Goal: Find specific page/section: Find specific page/section

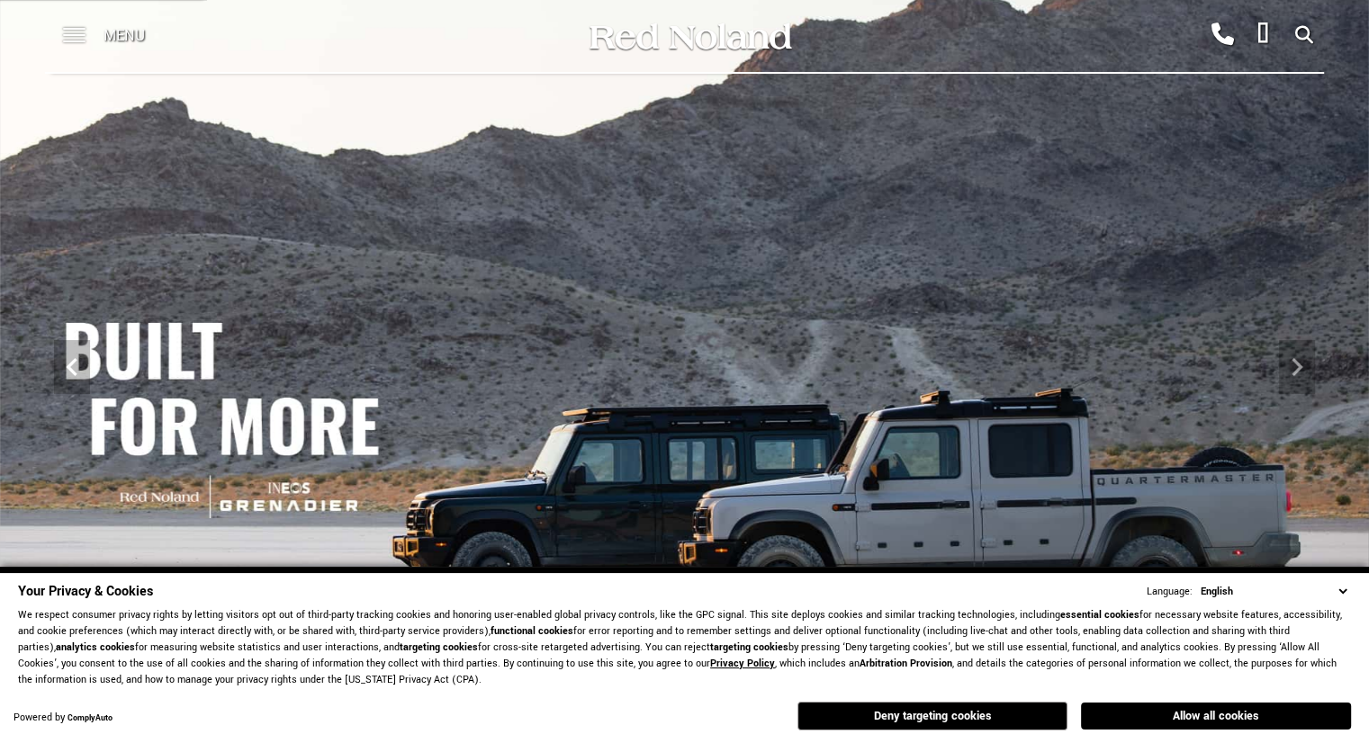
click at [77, 30] on span at bounding box center [74, 29] width 22 height 2
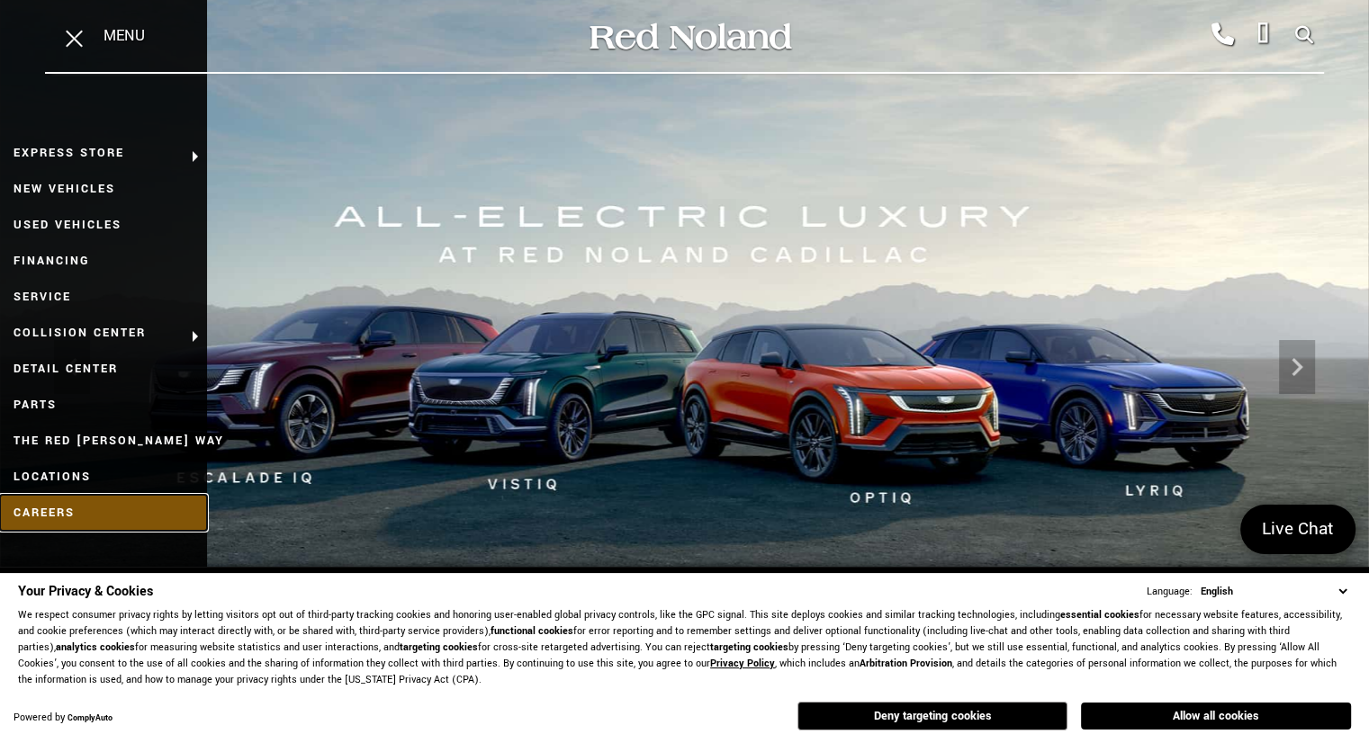
click at [40, 520] on link "Careers" at bounding box center [103, 513] width 207 height 36
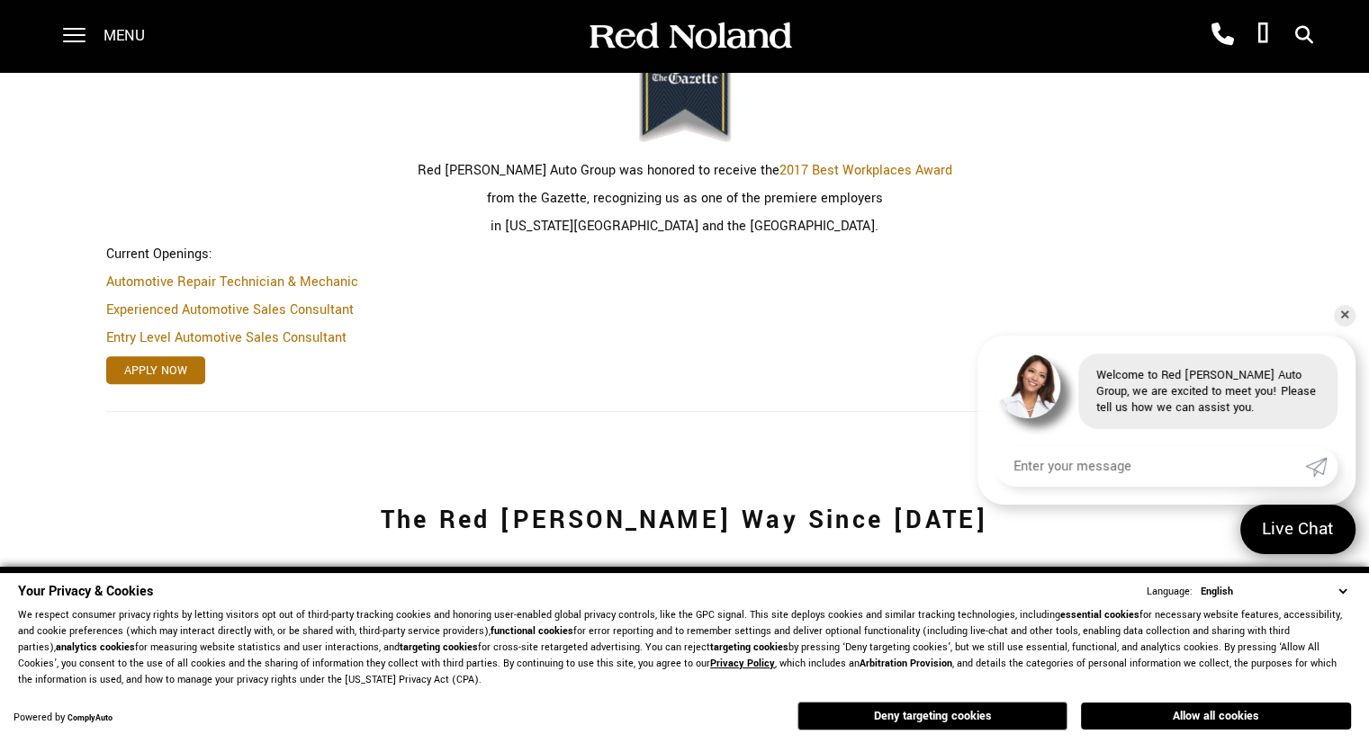
scroll to position [616, 0]
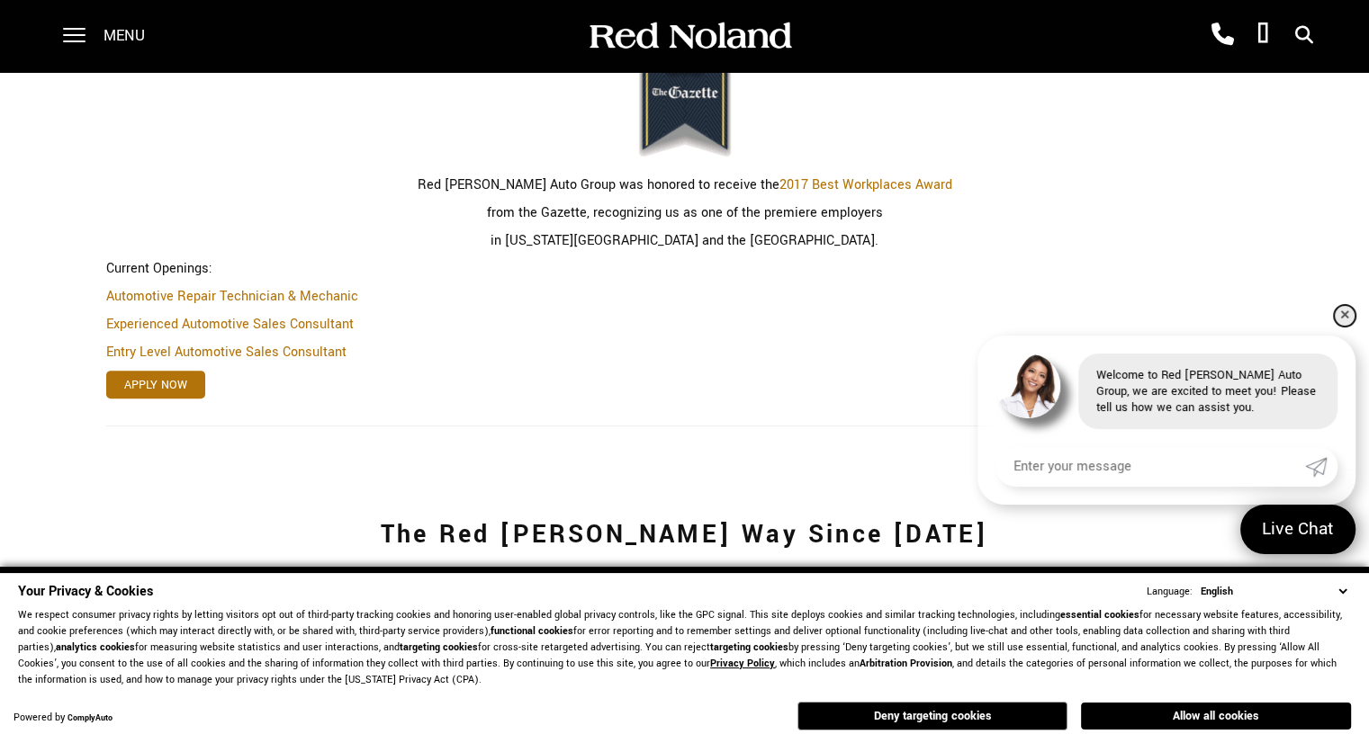
click at [1339, 316] on link "✕" at bounding box center [1345, 316] width 22 height 22
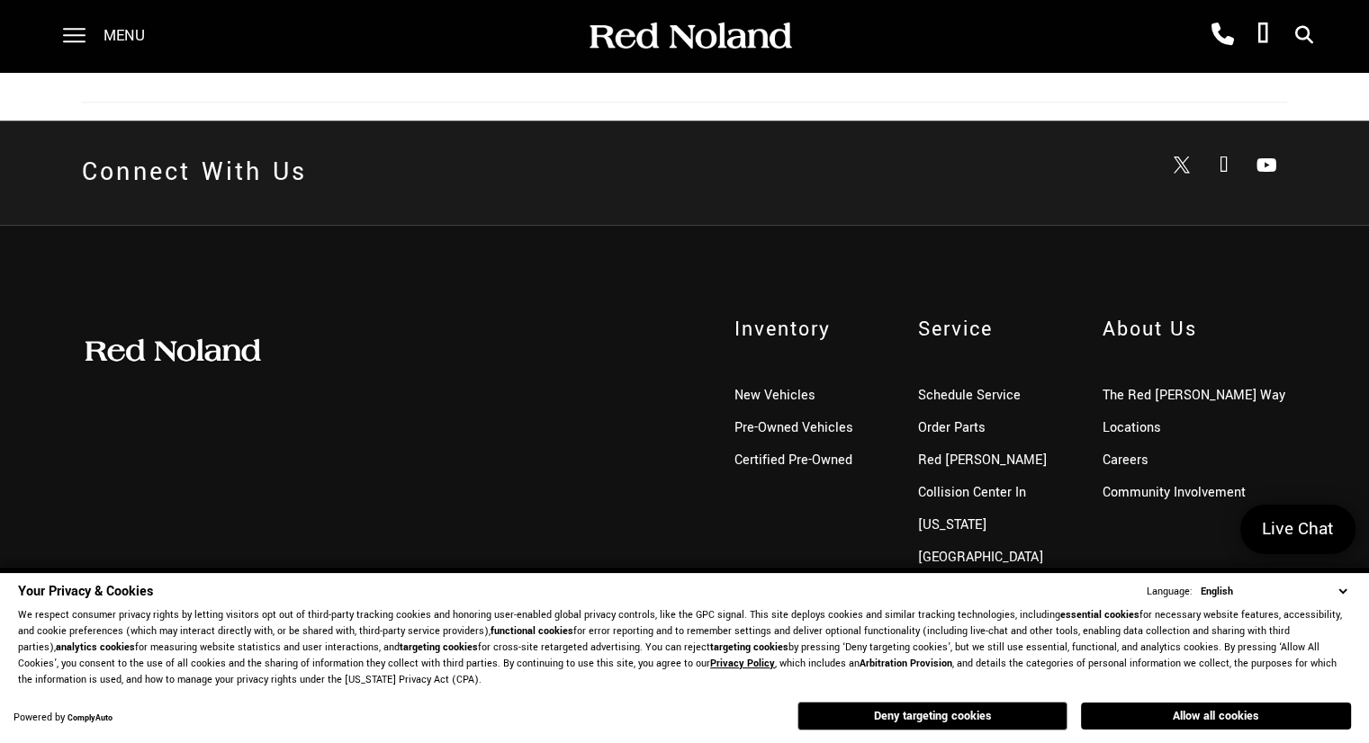
scroll to position [648, 0]
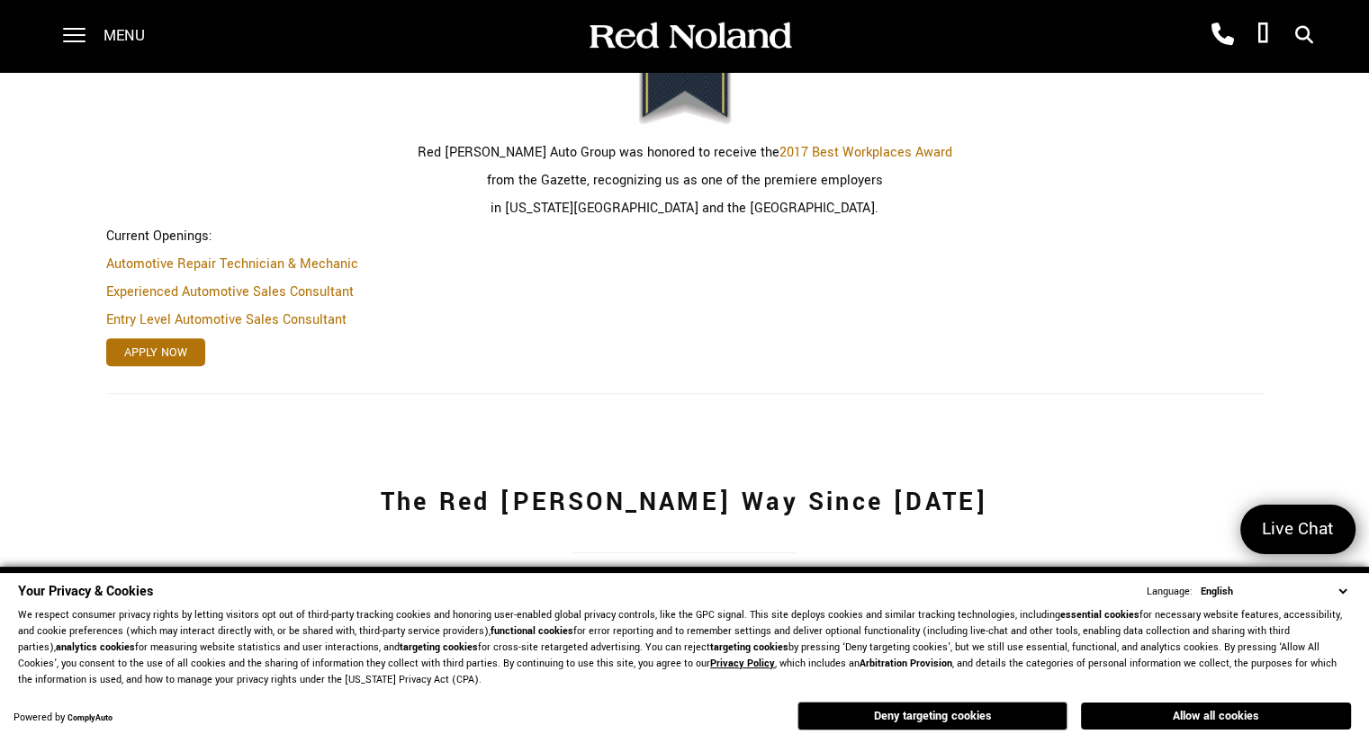
click at [1343, 591] on select "English Spanish / Español English / [GEOGRAPHIC_DATA] Korean / 한국어 Vietnamese /…" at bounding box center [1273, 591] width 155 height 17
click at [951, 433] on div "Jobs & Careers at Red [PERSON_NAME] Auto Group Red [PERSON_NAME] Auto Group was…" at bounding box center [684, 99] width 1369 height 679
